Goal: Task Accomplishment & Management: Use online tool/utility

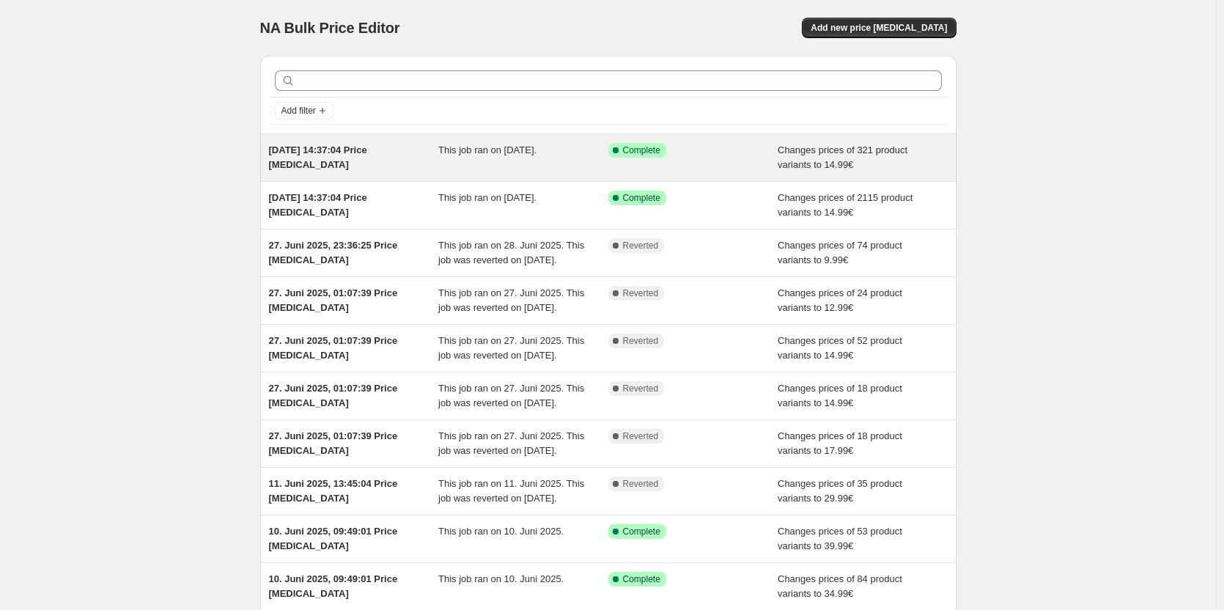
click at [808, 155] on span "Changes prices of 321 product variants to 14.99€" at bounding box center [843, 157] width 130 height 26
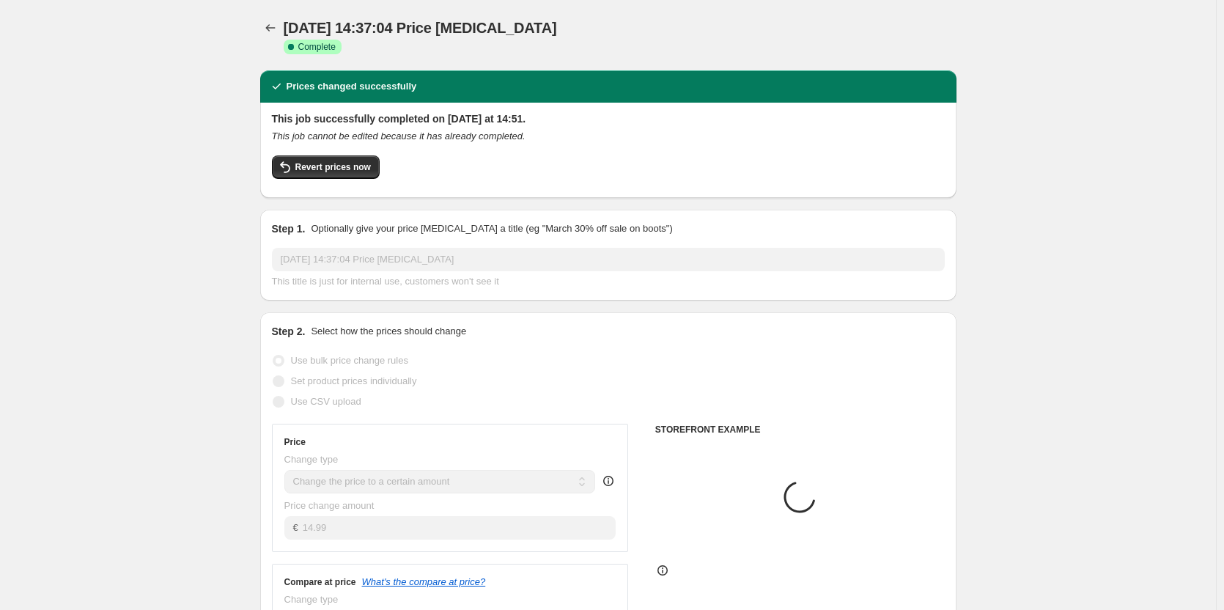
select select "collection"
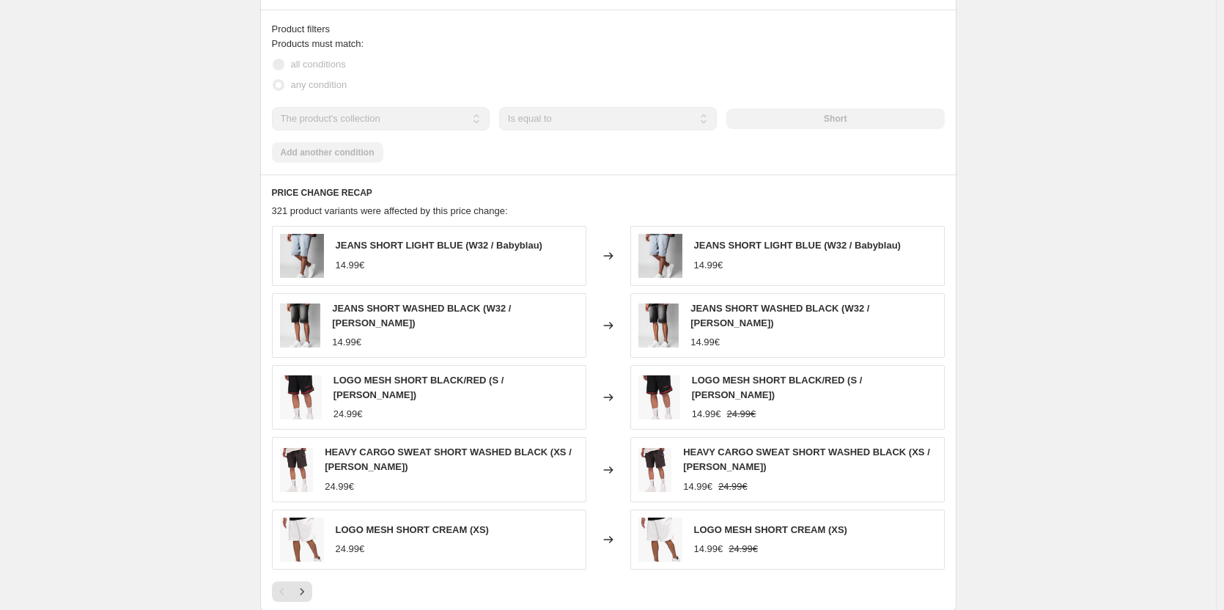
scroll to position [880, 0]
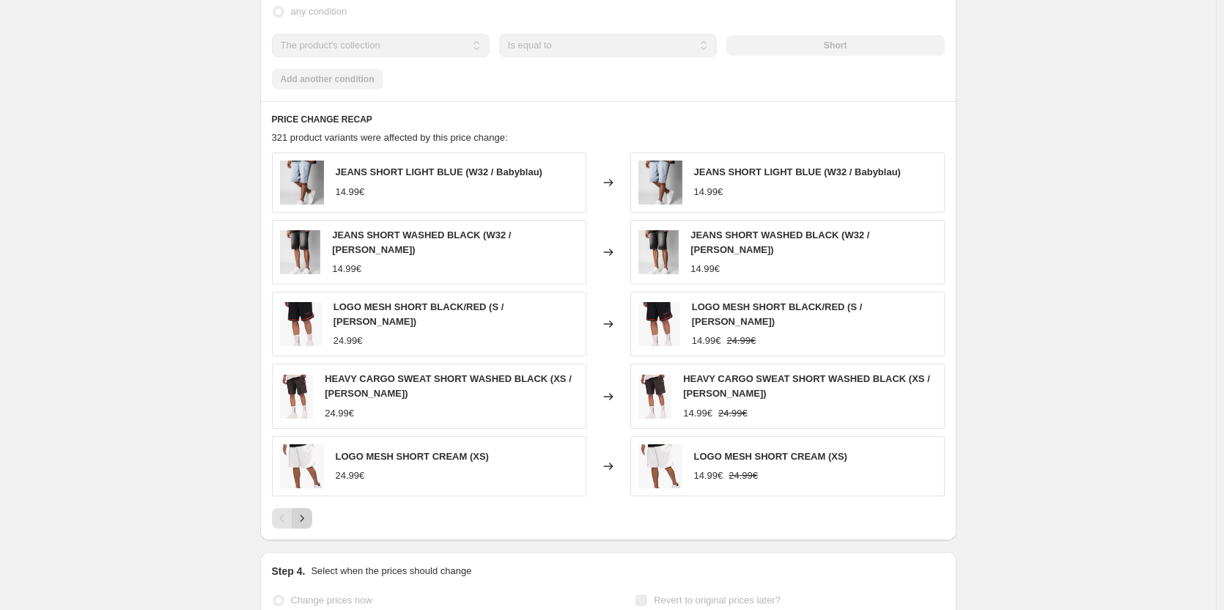
click at [309, 511] on icon "Next" at bounding box center [302, 518] width 15 height 15
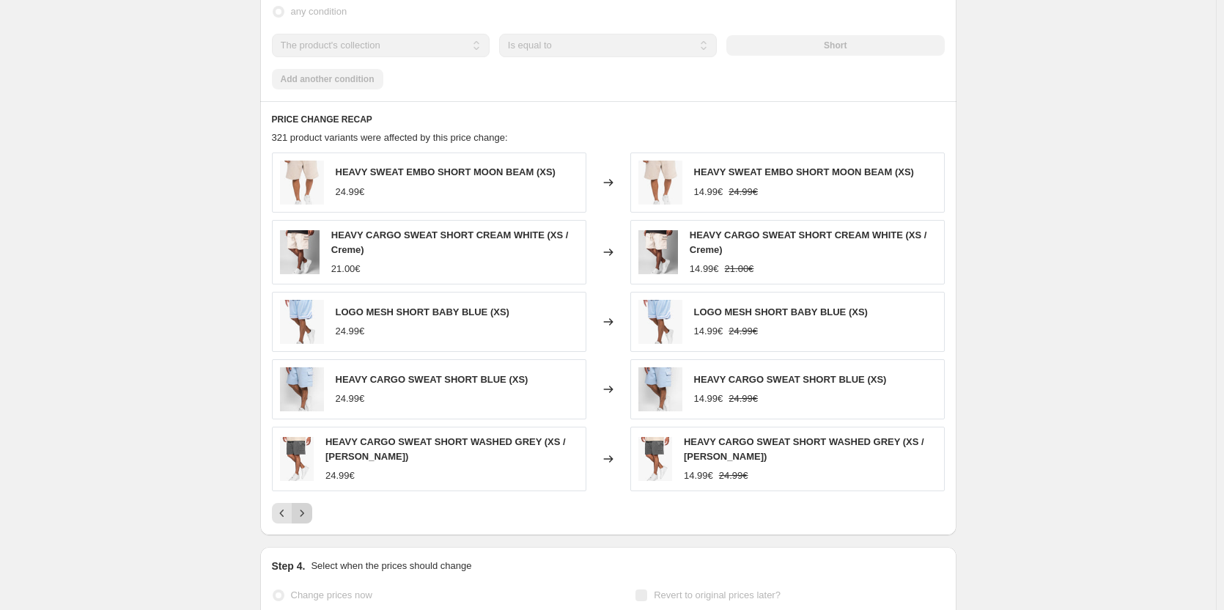
click at [309, 509] on icon "Next" at bounding box center [302, 513] width 15 height 15
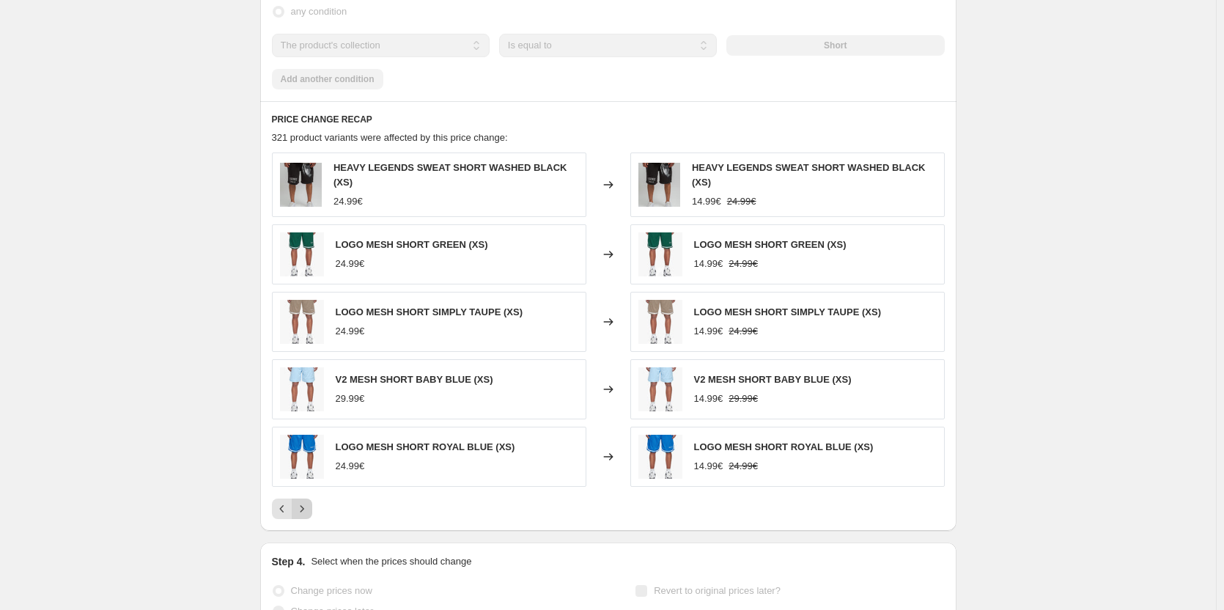
click at [309, 509] on icon "Next" at bounding box center [302, 508] width 15 height 15
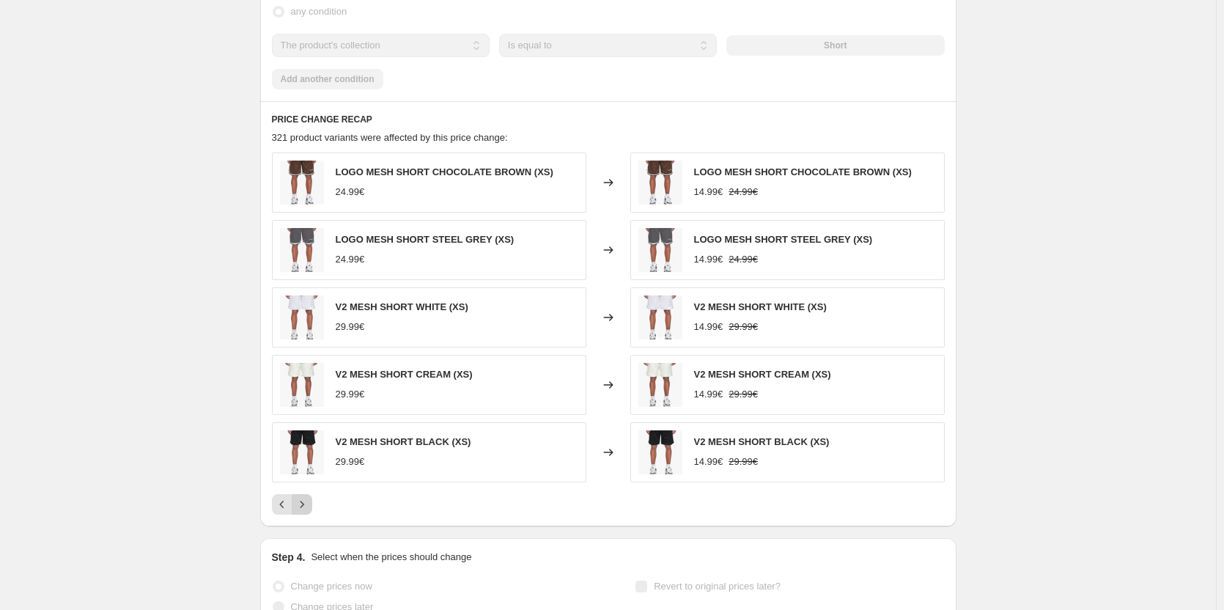
click at [309, 509] on icon "Next" at bounding box center [302, 504] width 15 height 15
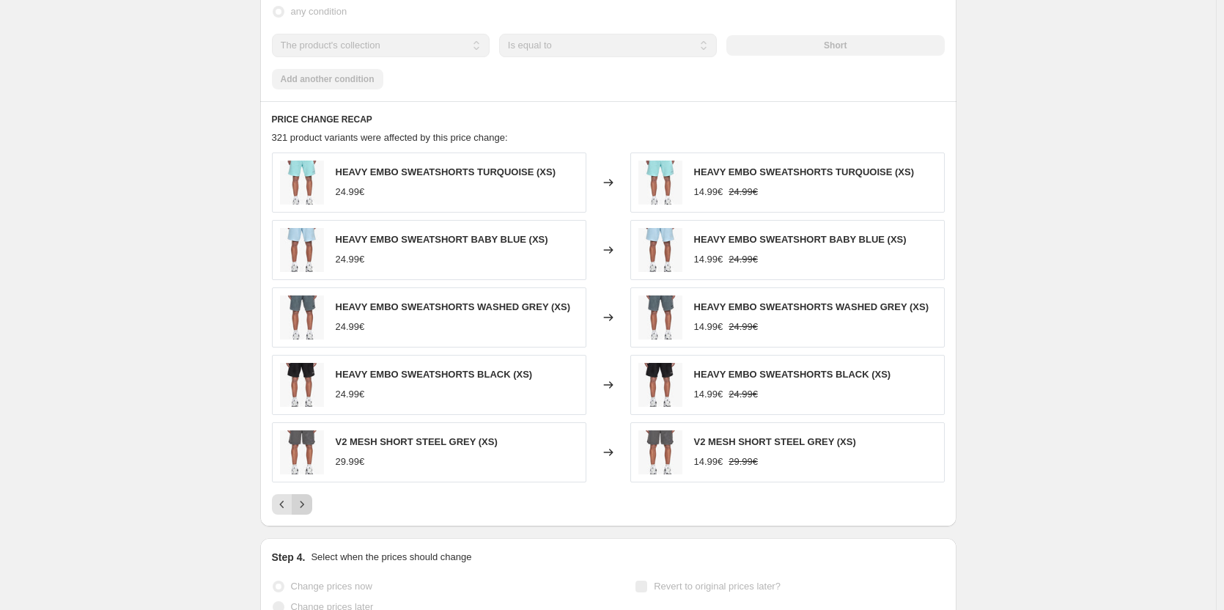
click at [309, 509] on icon "Next" at bounding box center [302, 504] width 15 height 15
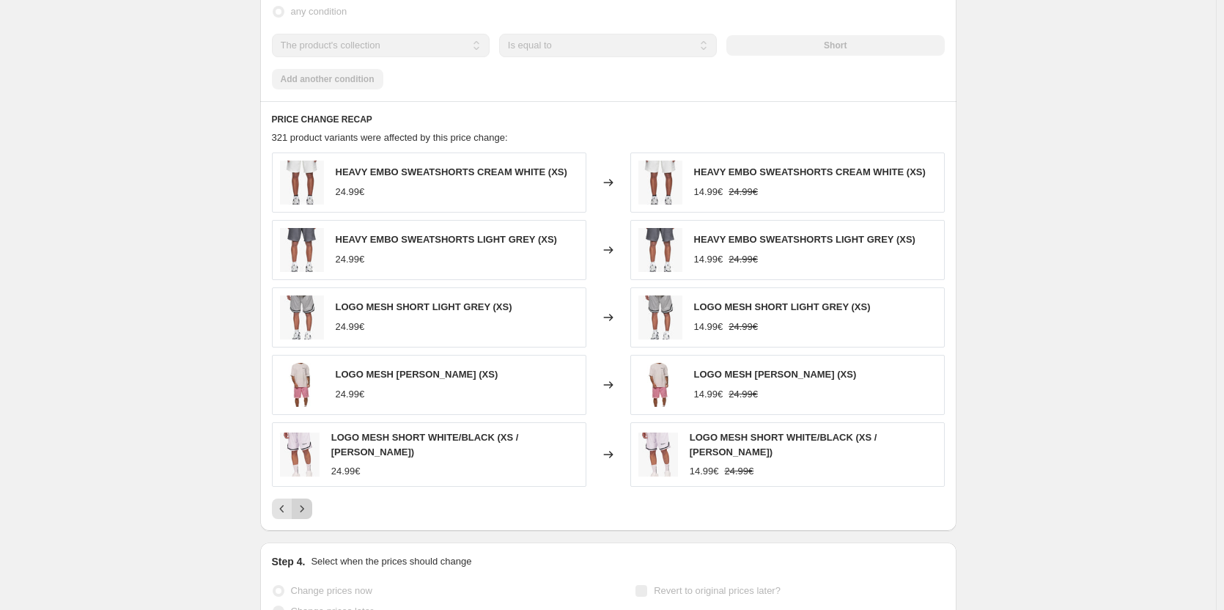
click at [309, 509] on icon "Next" at bounding box center [302, 508] width 15 height 15
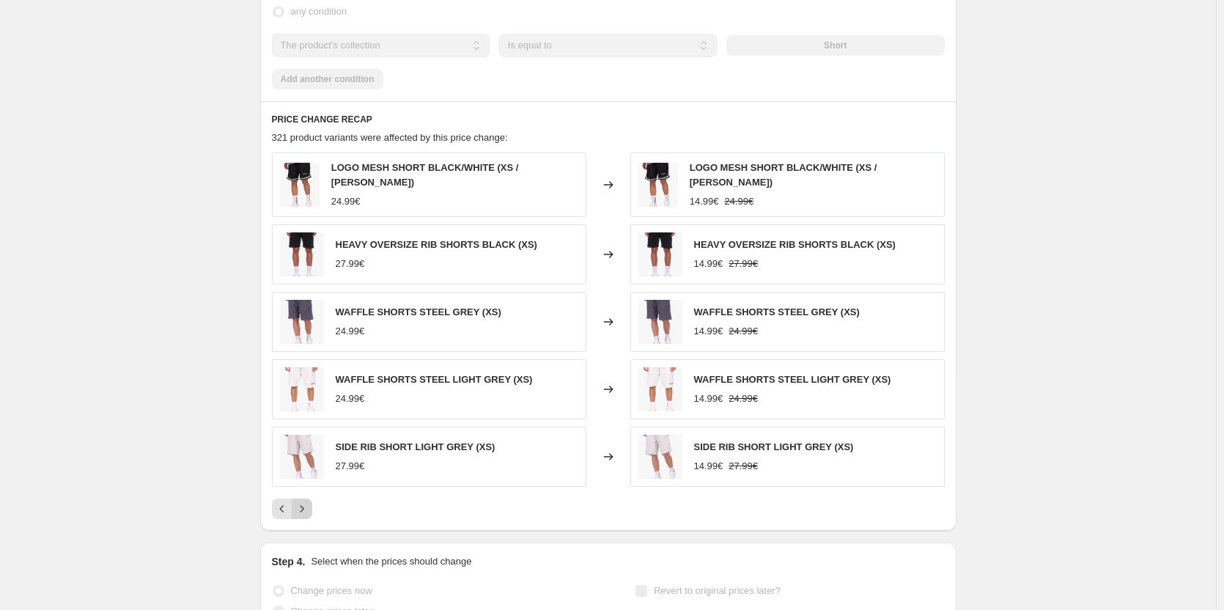
click at [309, 509] on icon "Next" at bounding box center [302, 508] width 15 height 15
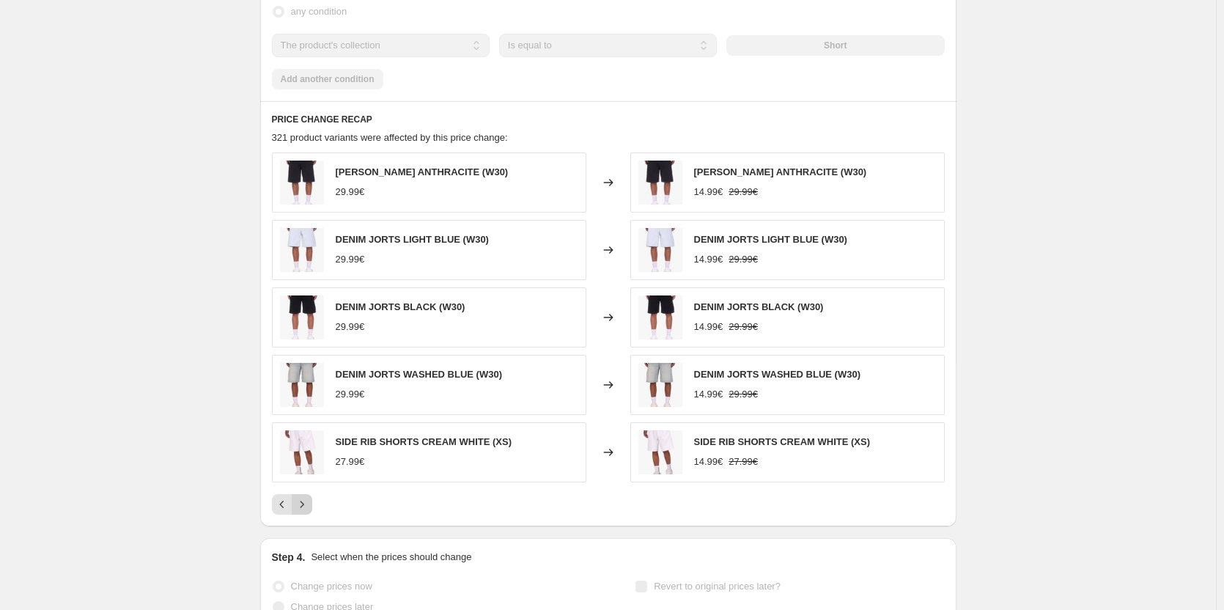
click at [309, 509] on icon "Next" at bounding box center [302, 504] width 15 height 15
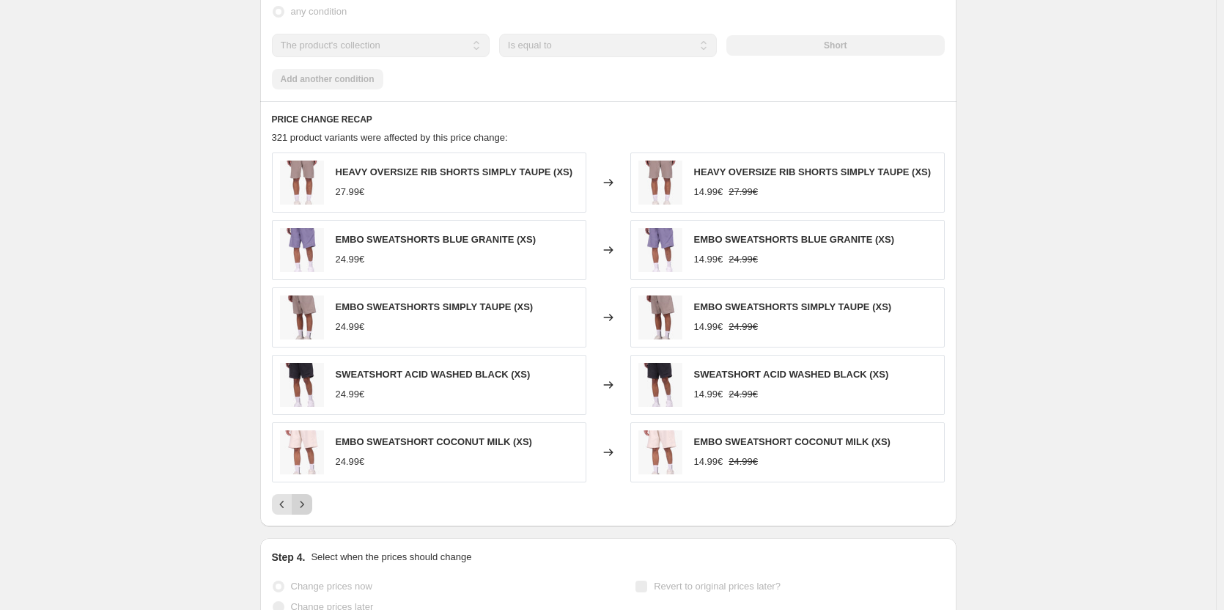
click at [309, 509] on icon "Next" at bounding box center [302, 504] width 15 height 15
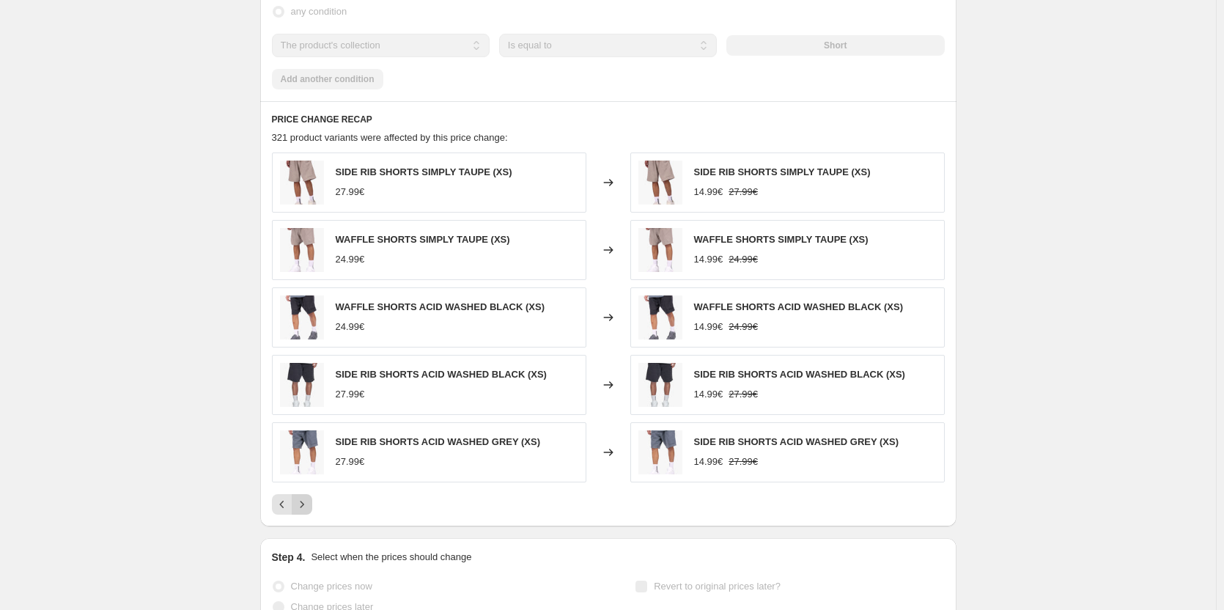
click at [309, 509] on icon "Next" at bounding box center [302, 504] width 15 height 15
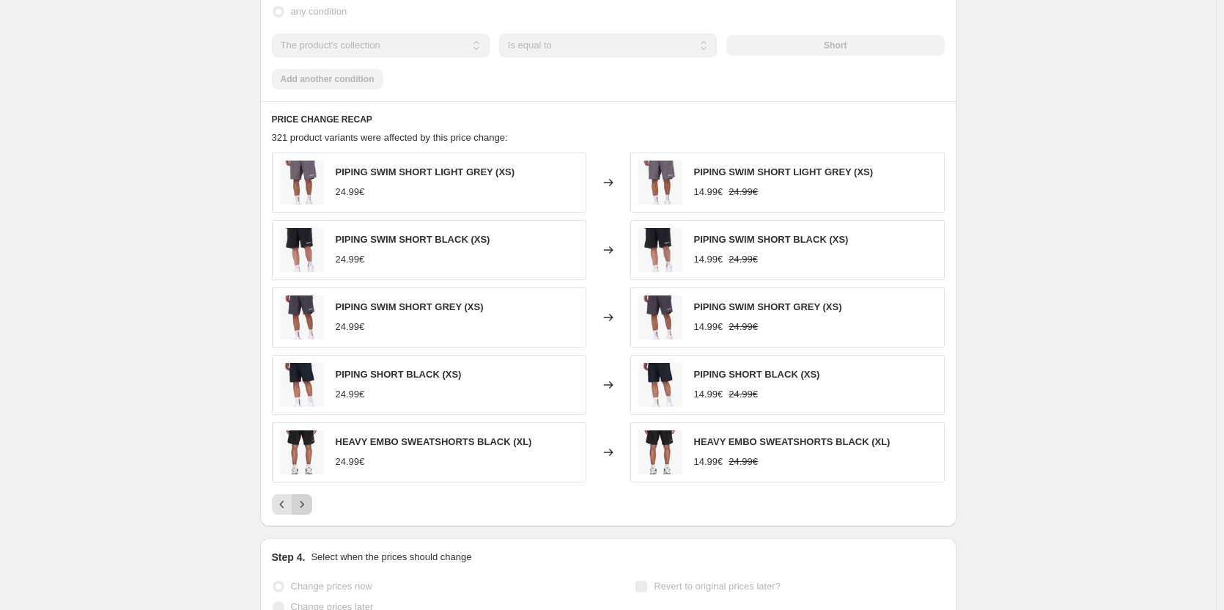
click at [309, 509] on icon "Next" at bounding box center [302, 504] width 15 height 15
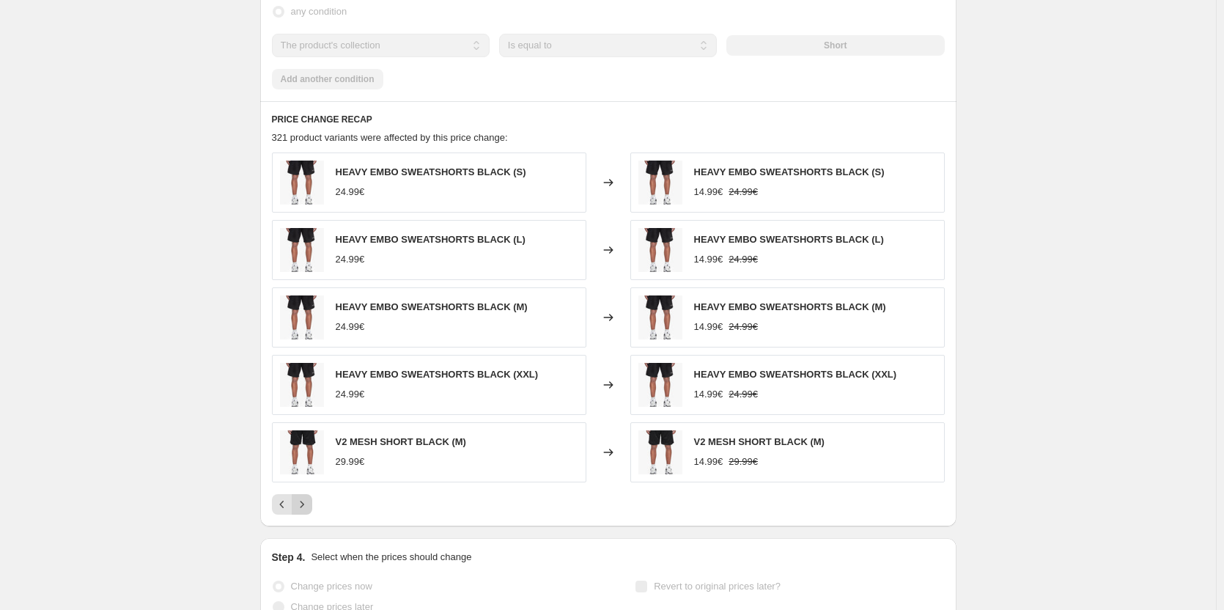
click at [309, 509] on icon "Next" at bounding box center [302, 504] width 15 height 15
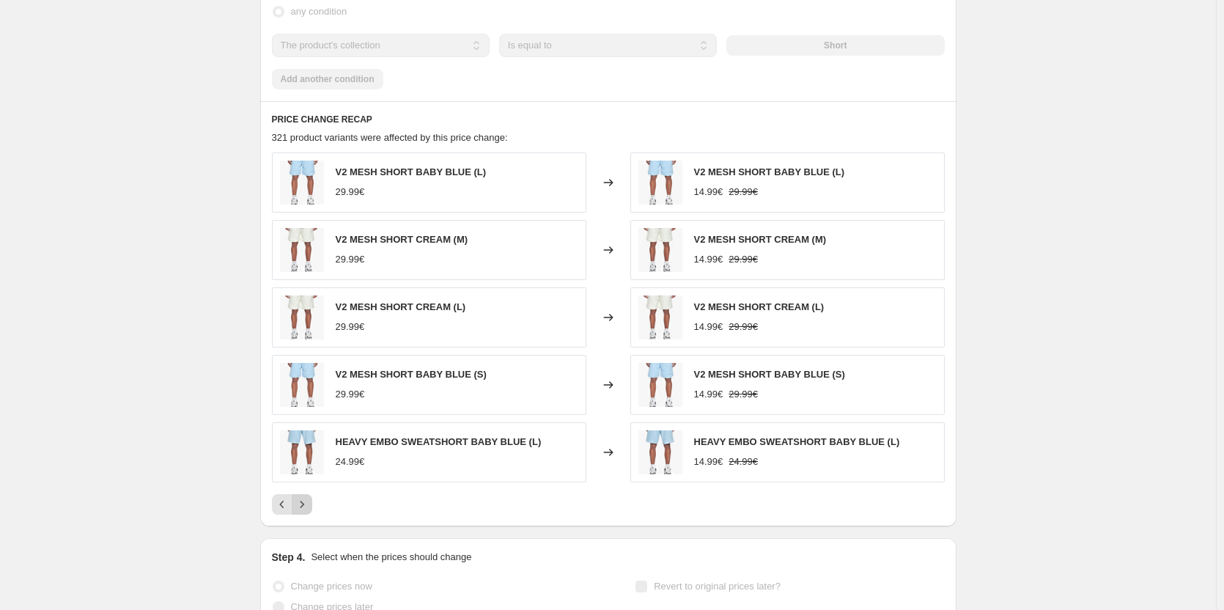
click at [309, 509] on icon "Next" at bounding box center [302, 504] width 15 height 15
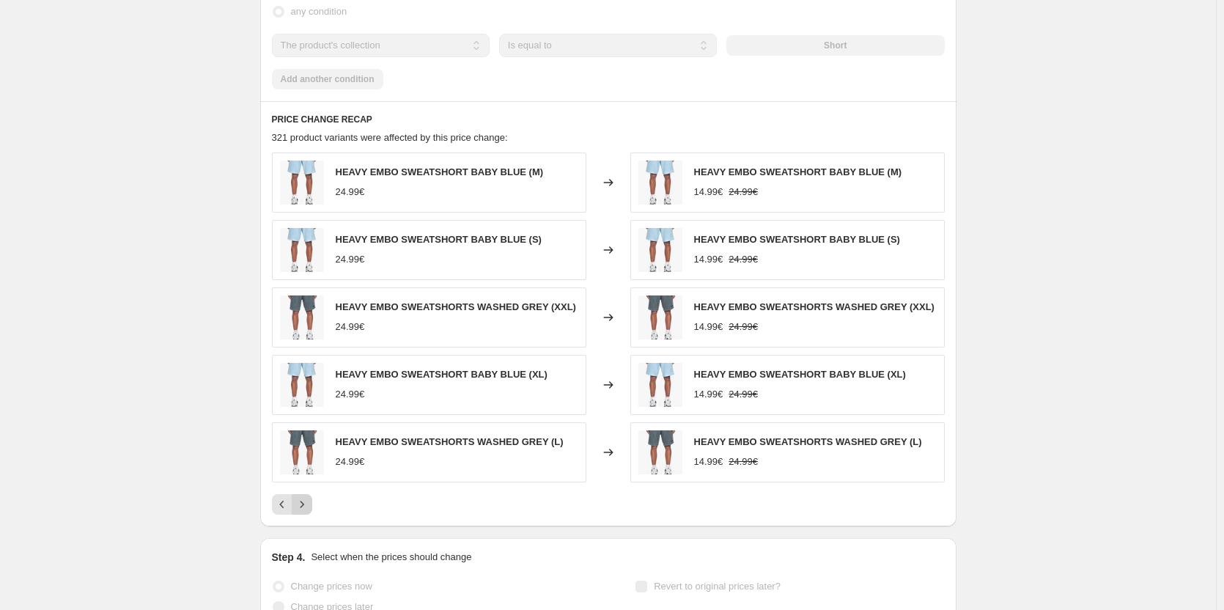
click at [309, 509] on icon "Next" at bounding box center [302, 504] width 15 height 15
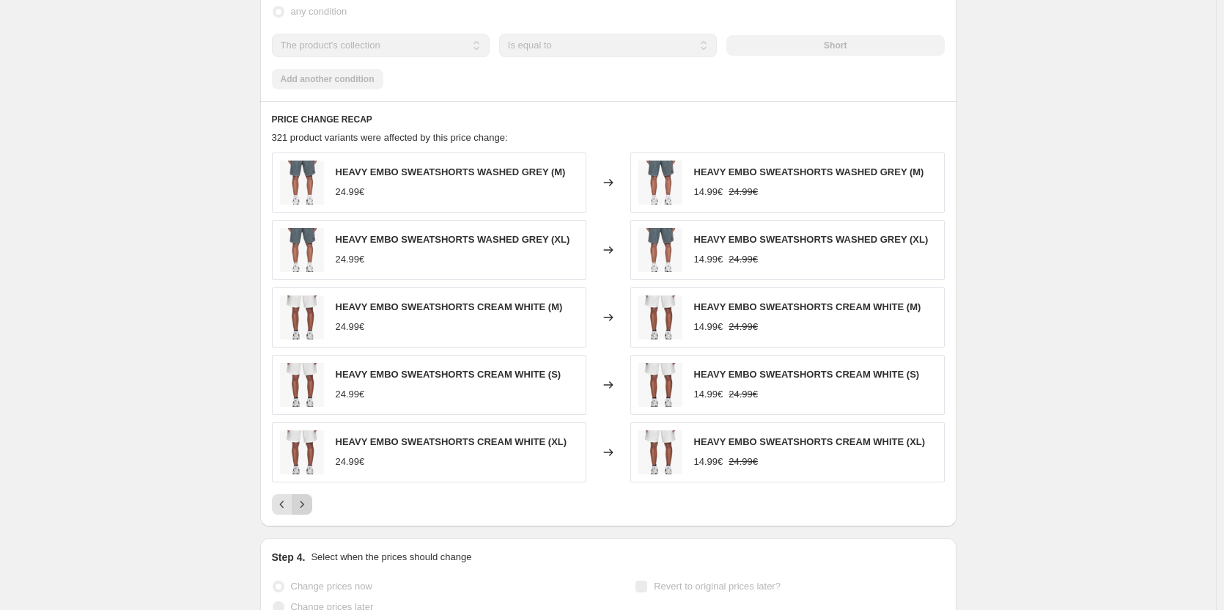
click at [309, 509] on icon "Next" at bounding box center [302, 504] width 15 height 15
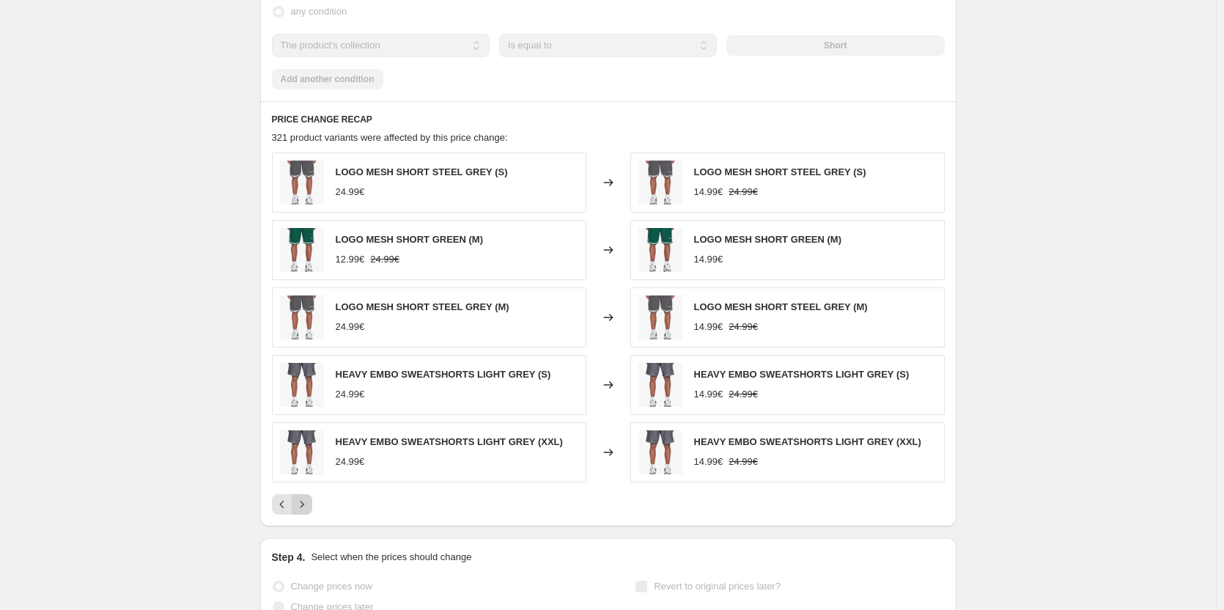
click at [309, 509] on icon "Next" at bounding box center [302, 504] width 15 height 15
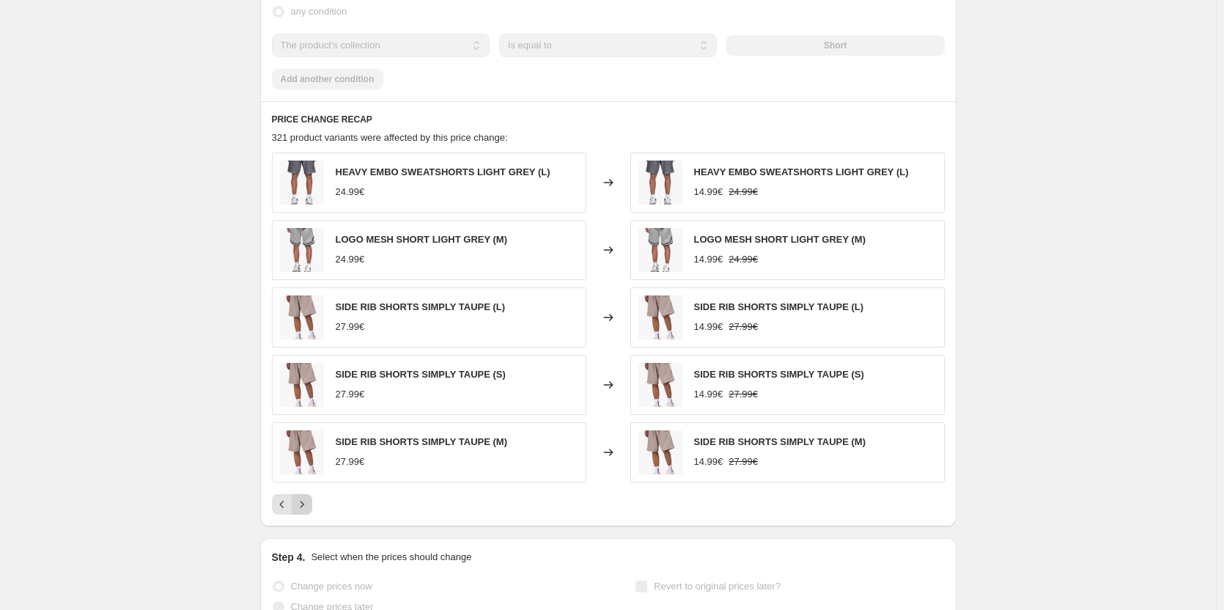
click at [309, 509] on icon "Next" at bounding box center [302, 504] width 15 height 15
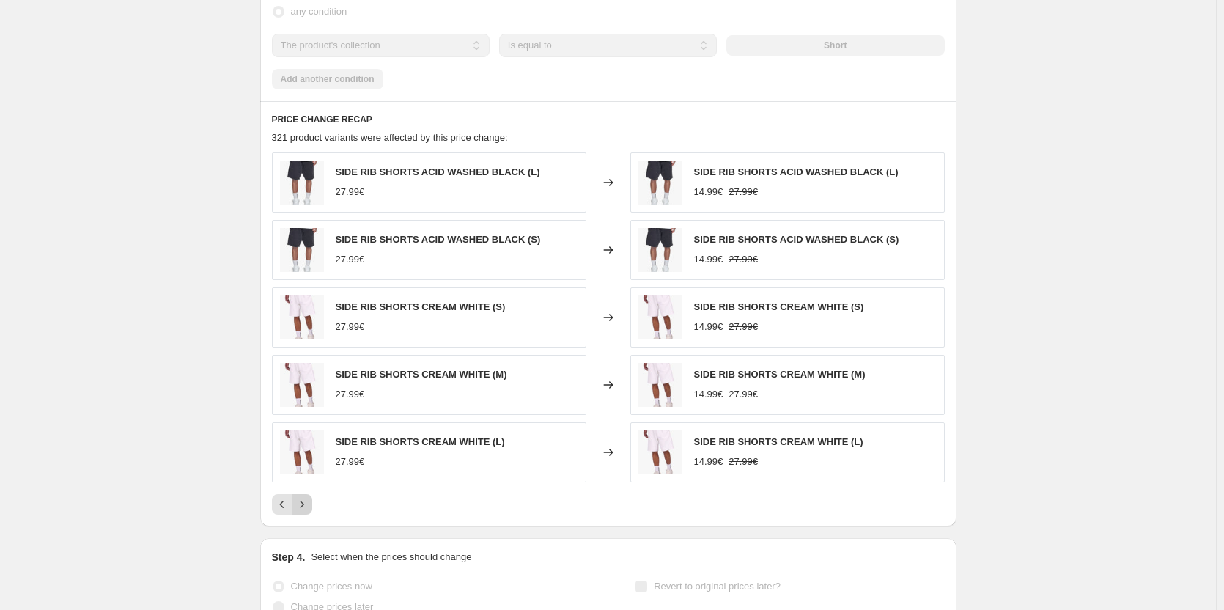
click at [309, 509] on icon "Next" at bounding box center [302, 504] width 15 height 15
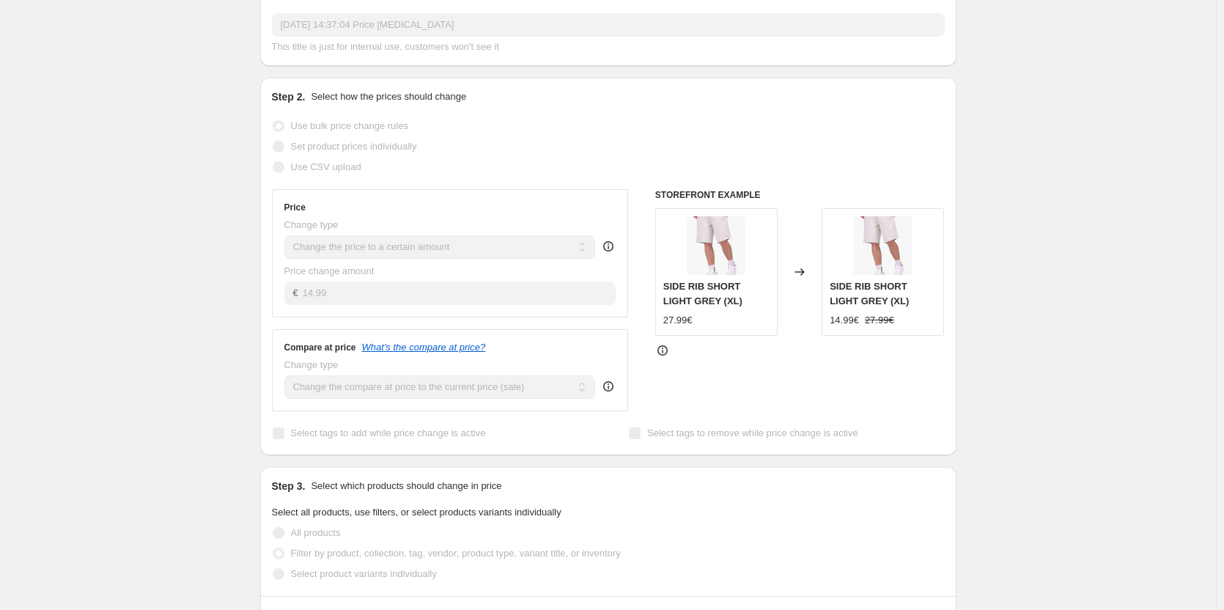
scroll to position [0, 0]
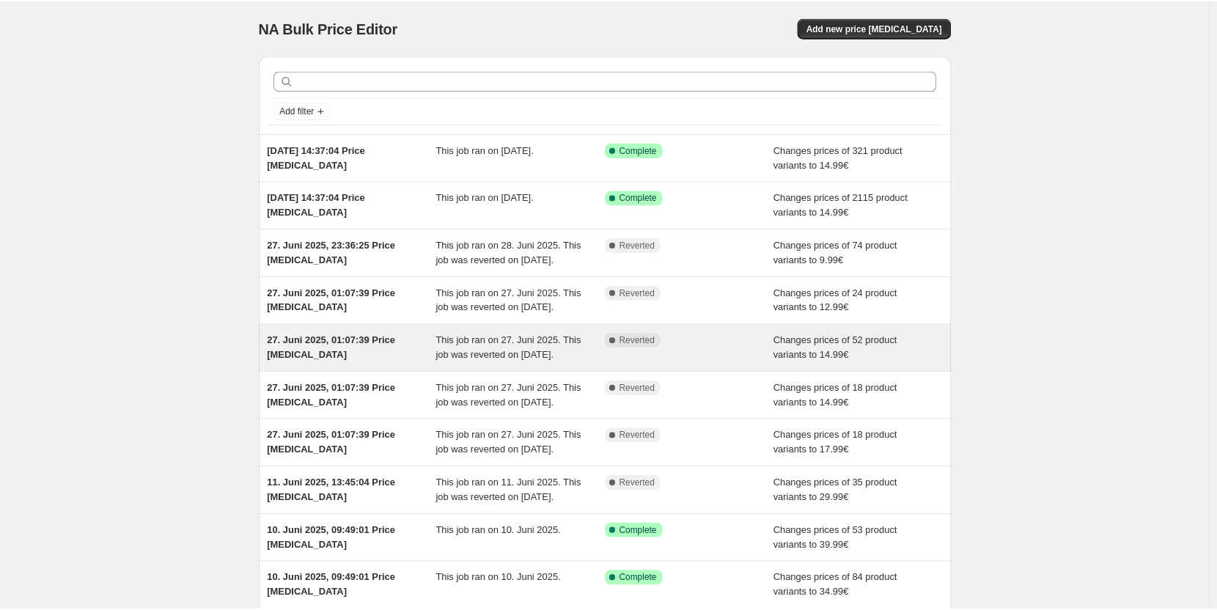
scroll to position [233, 0]
